Goal: Transaction & Acquisition: Obtain resource

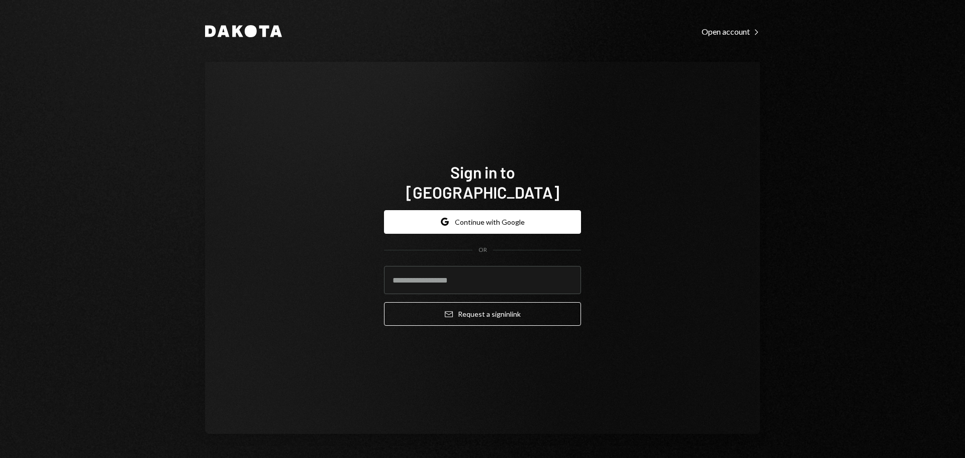
type input "**********"
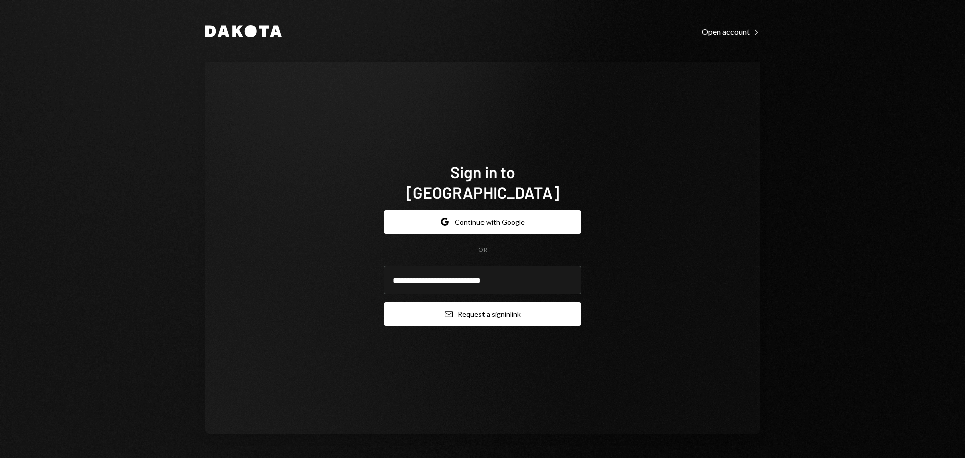
drag, startPoint x: 0, startPoint y: 0, endPoint x: 472, endPoint y: 300, distance: 558.7
click at [472, 302] on button "Email Request a sign in link" at bounding box center [482, 314] width 197 height 24
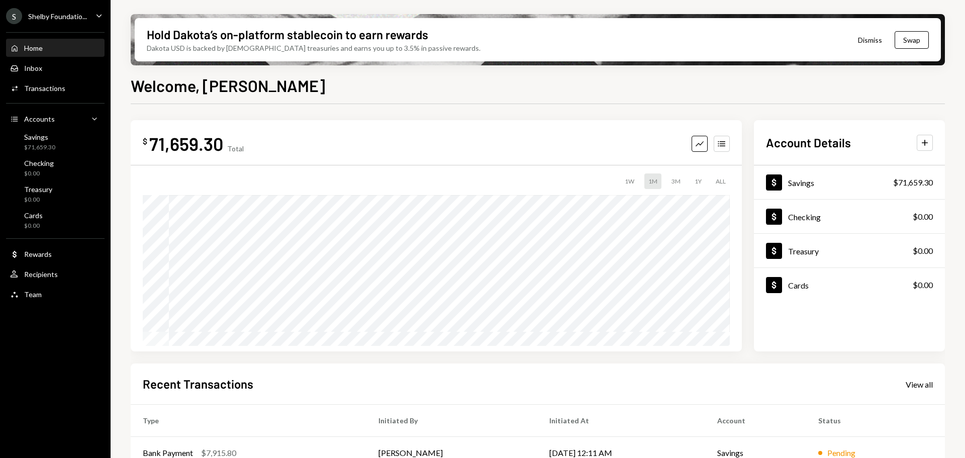
click at [98, 15] on icon "Main" at bounding box center [99, 15] width 5 height 3
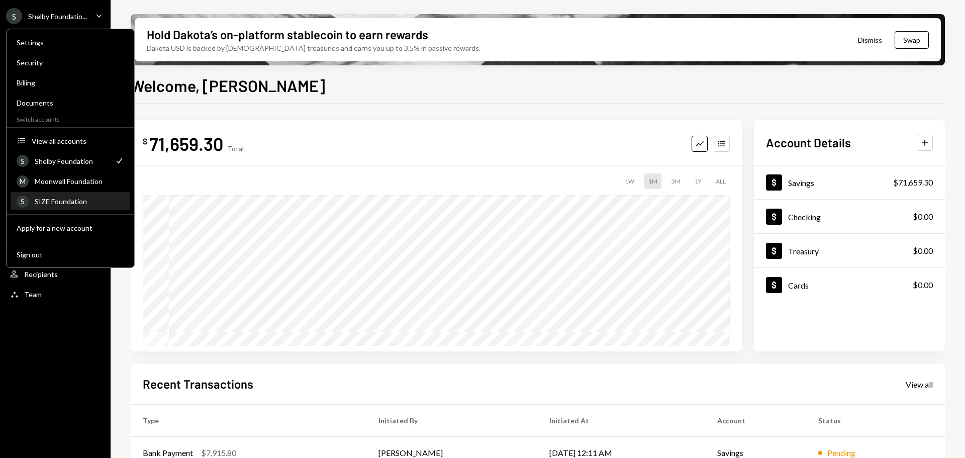
click at [61, 204] on div "SIZE Foundation" at bounding box center [79, 201] width 89 height 9
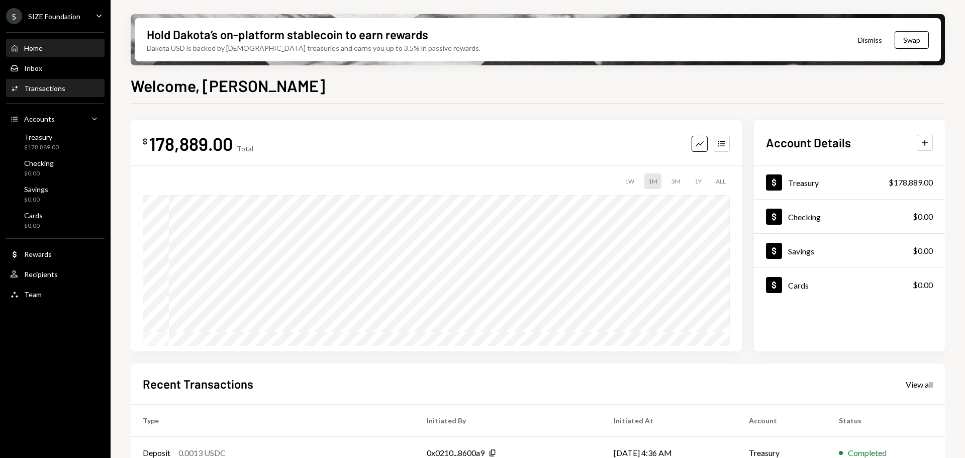
click at [40, 88] on div "Transactions" at bounding box center [44, 88] width 41 height 9
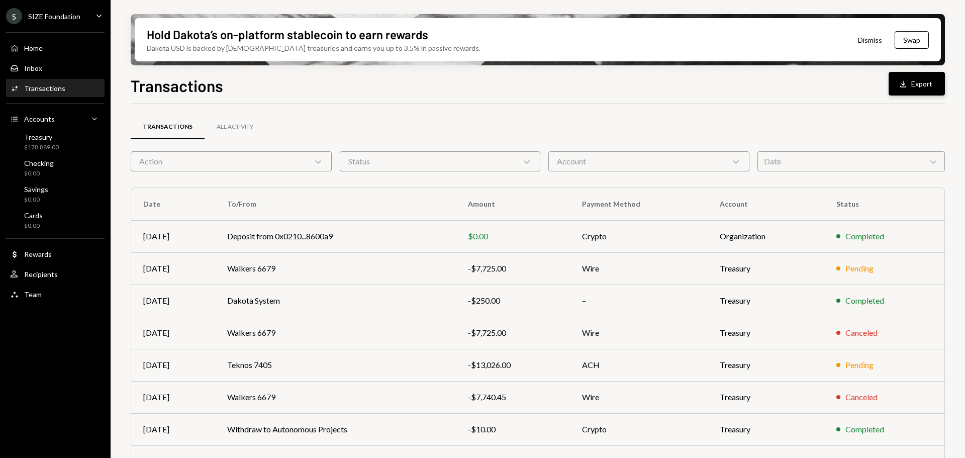
click at [916, 83] on button "Download Export" at bounding box center [917, 84] width 56 height 24
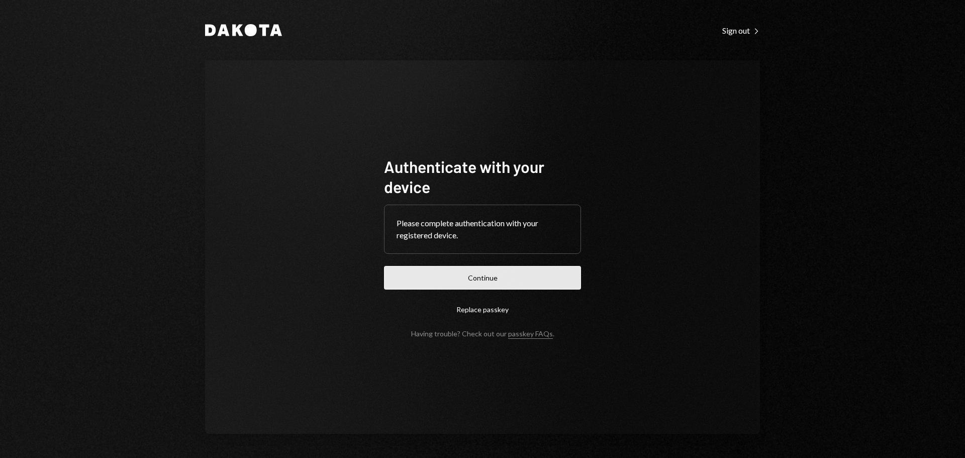
click at [517, 277] on button "Continue" at bounding box center [482, 278] width 197 height 24
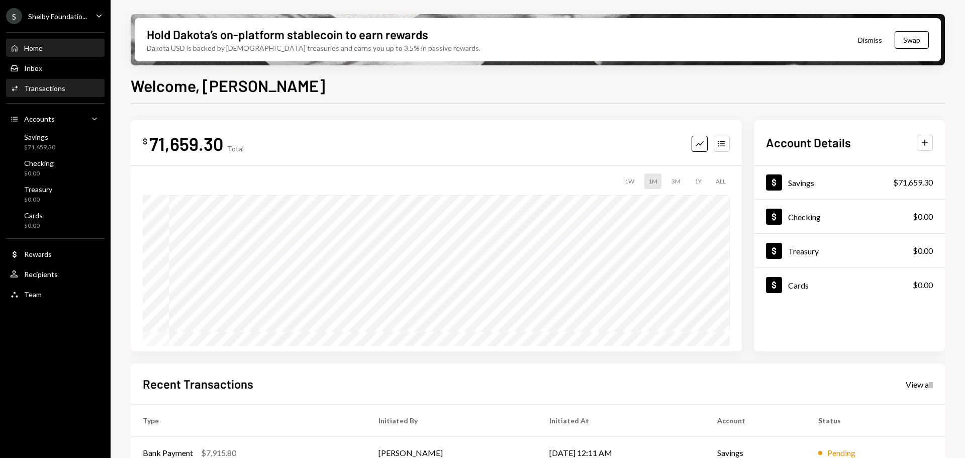
click at [57, 91] on div "Transactions" at bounding box center [44, 88] width 41 height 9
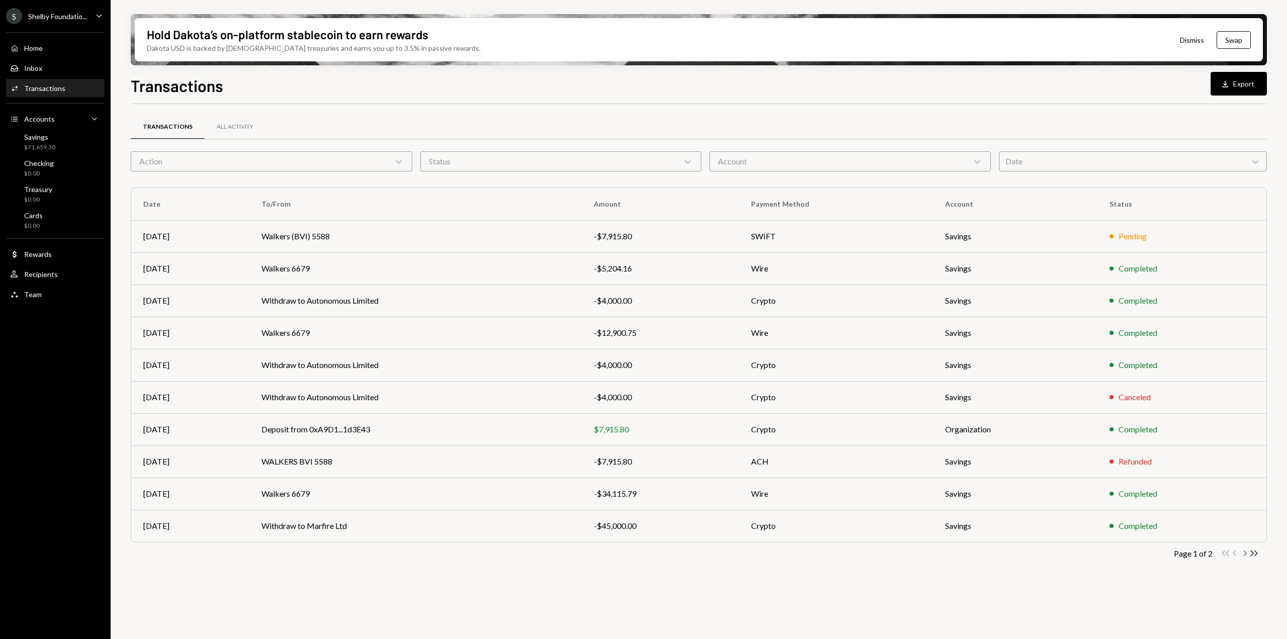
click at [965, 457] on icon "Chevron Right" at bounding box center [1245, 553] width 10 height 10
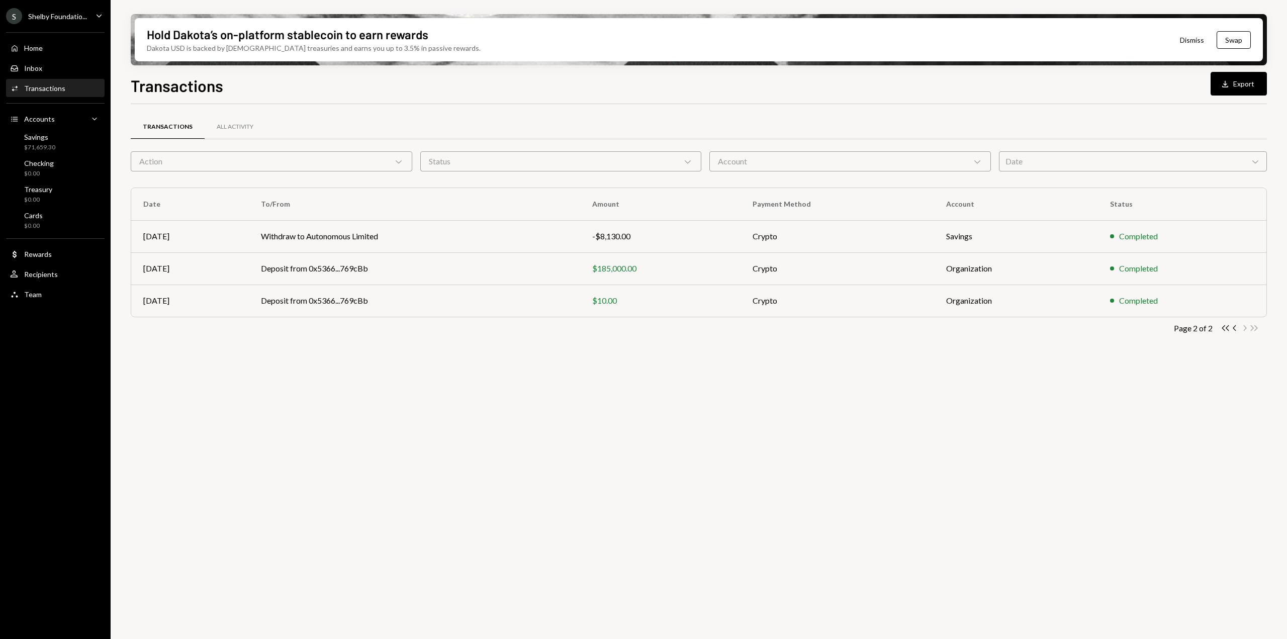
click at [755, 422] on div "Transactions All Activity Action Chevron Down Status Chevron Down Account Chevr…" at bounding box center [699, 377] width 1136 height 546
